Goal: Task Accomplishment & Management: Use online tool/utility

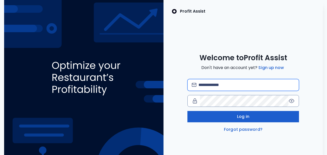
type input "**********"
click at [210, 114] on button "Log in" at bounding box center [244, 116] width 112 height 11
